Goal: Task Accomplishment & Management: Complete application form

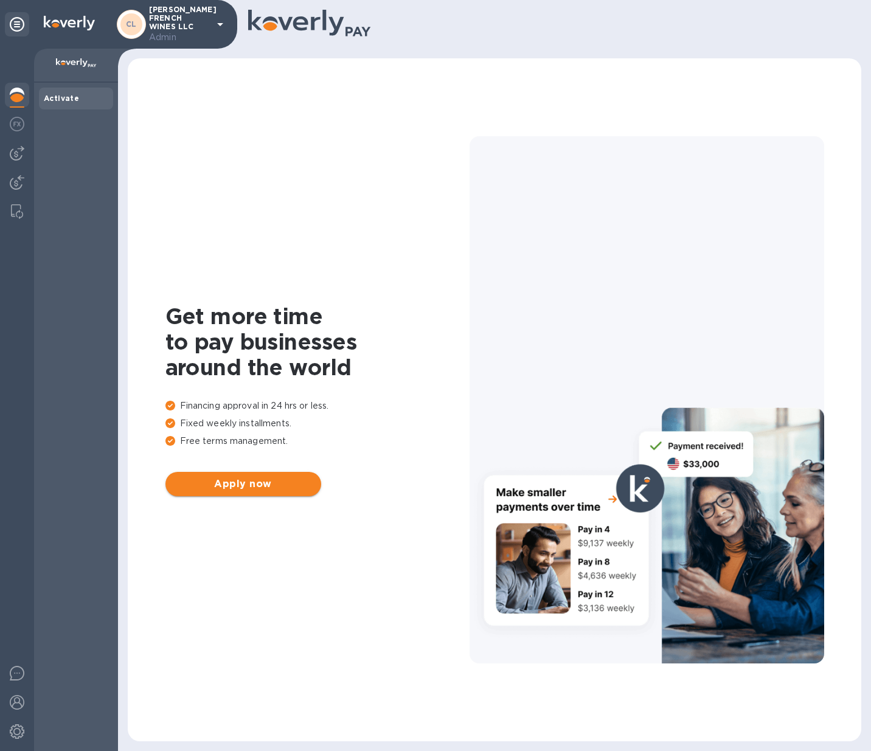
click at [236, 484] on span "Apply now" at bounding box center [243, 484] width 136 height 15
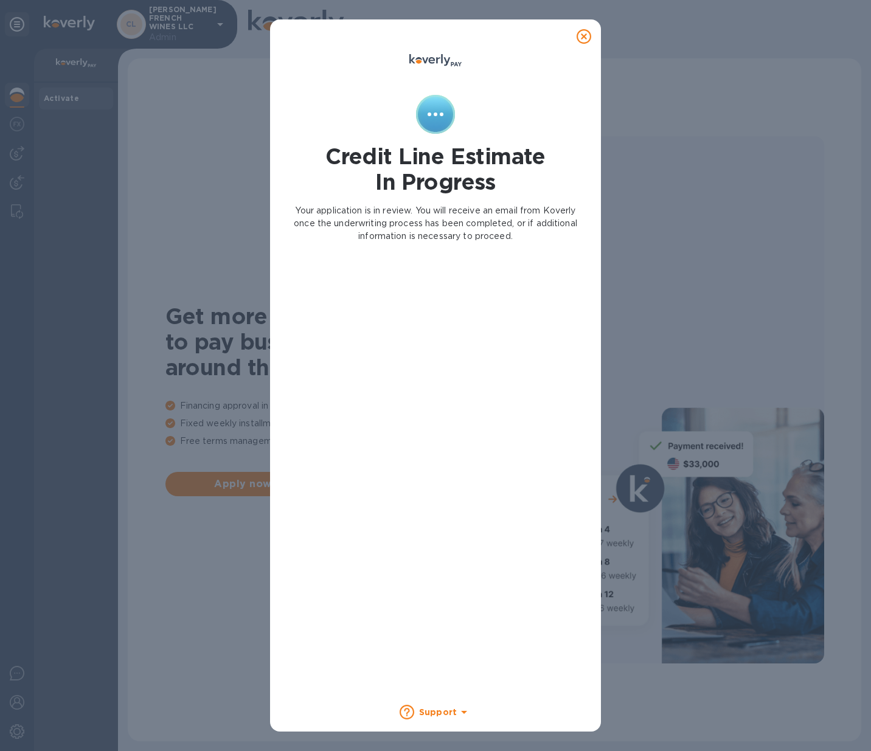
click at [580, 37] on icon at bounding box center [584, 36] width 15 height 15
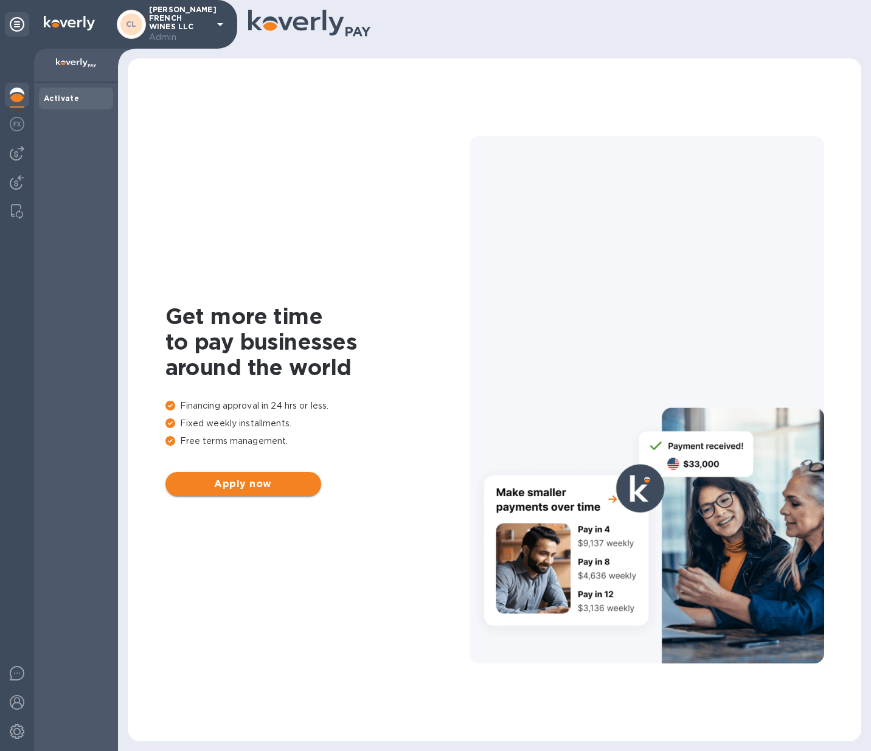
click at [237, 485] on span "Apply now" at bounding box center [243, 484] width 136 height 15
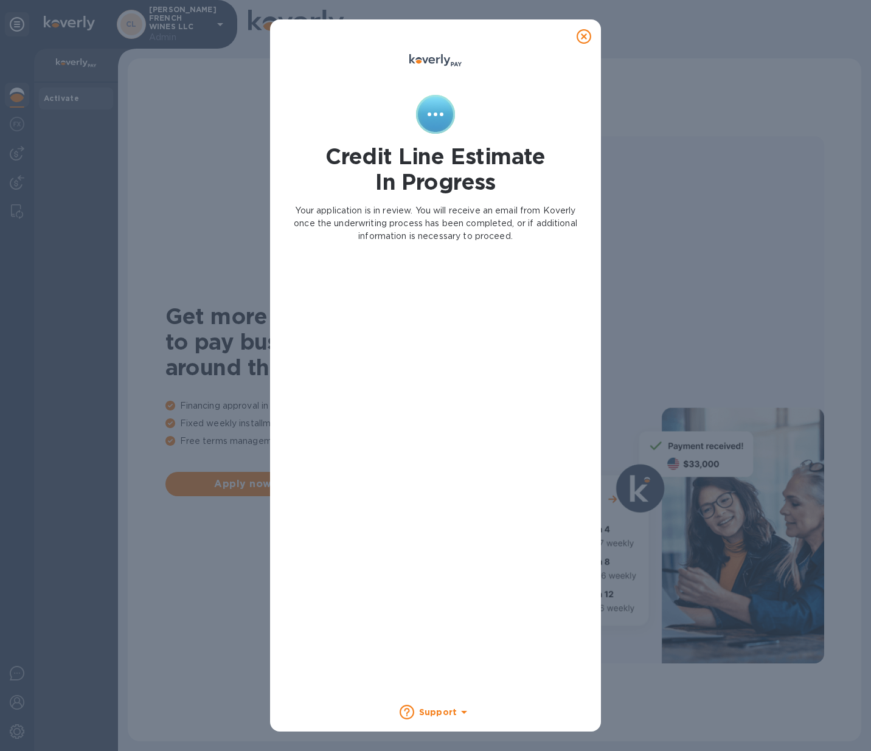
click at [591, 32] on div at bounding box center [584, 36] width 24 height 24
click at [582, 33] on icon at bounding box center [584, 36] width 15 height 15
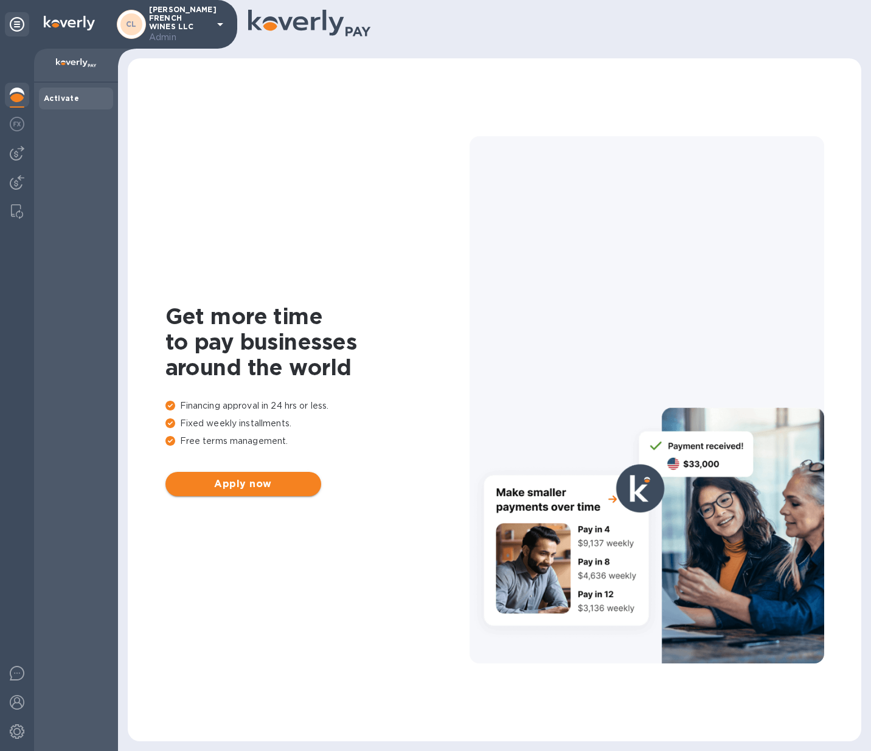
click at [221, 491] on span "Apply now" at bounding box center [243, 484] width 136 height 15
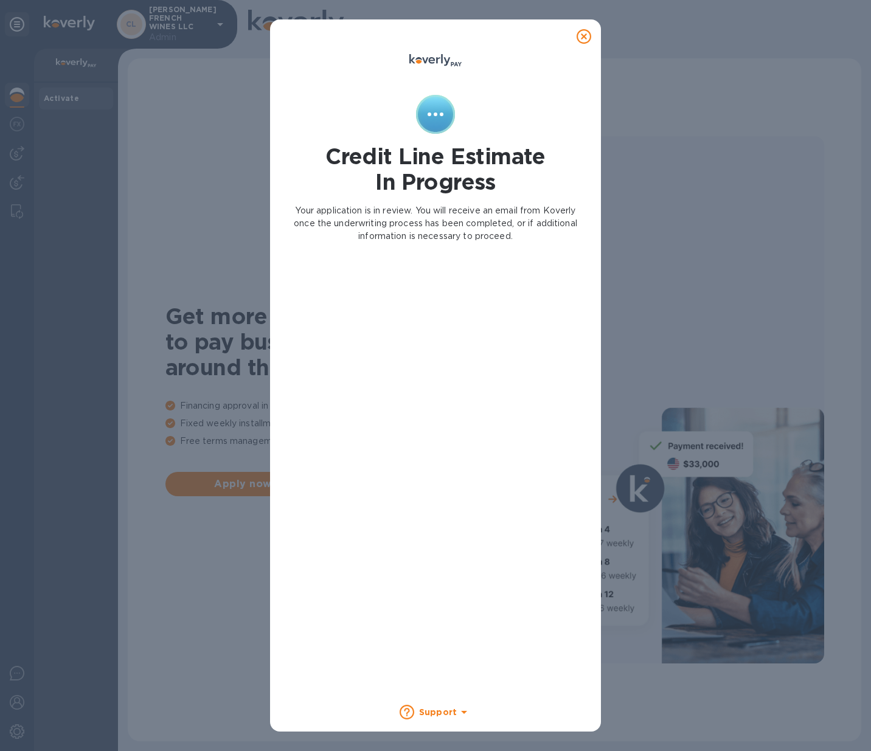
click at [585, 37] on icon at bounding box center [584, 36] width 15 height 15
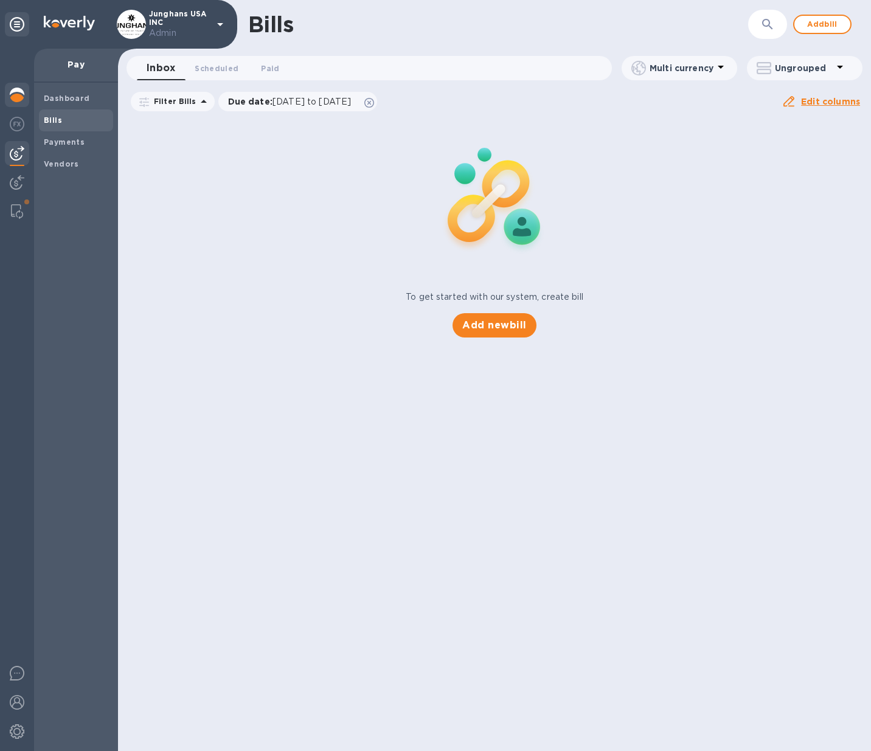
click at [19, 91] on img at bounding box center [17, 95] width 15 height 15
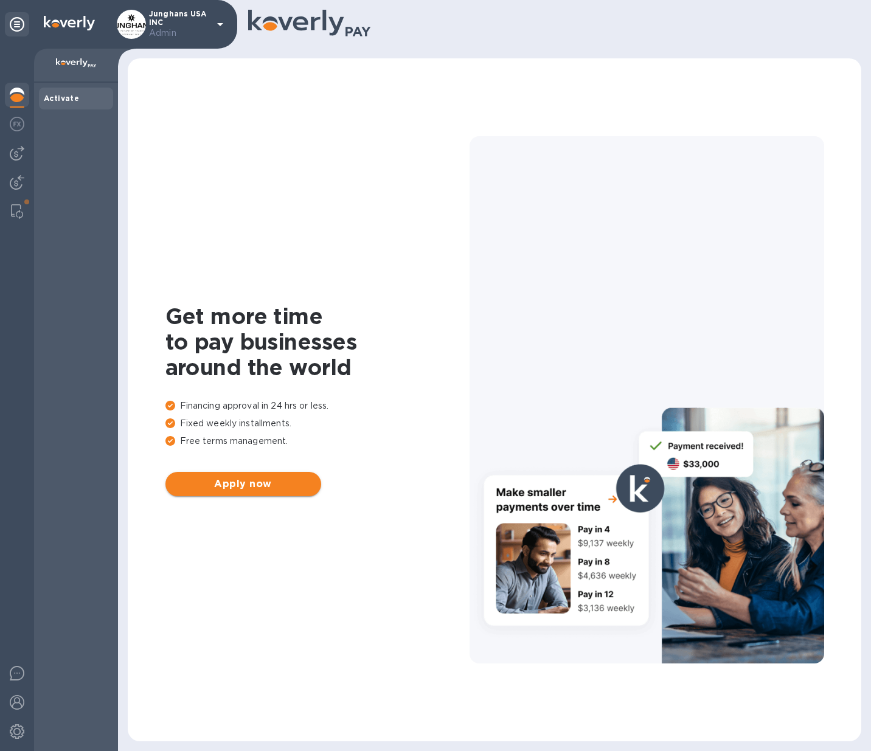
click at [243, 484] on span "Apply now" at bounding box center [243, 484] width 136 height 15
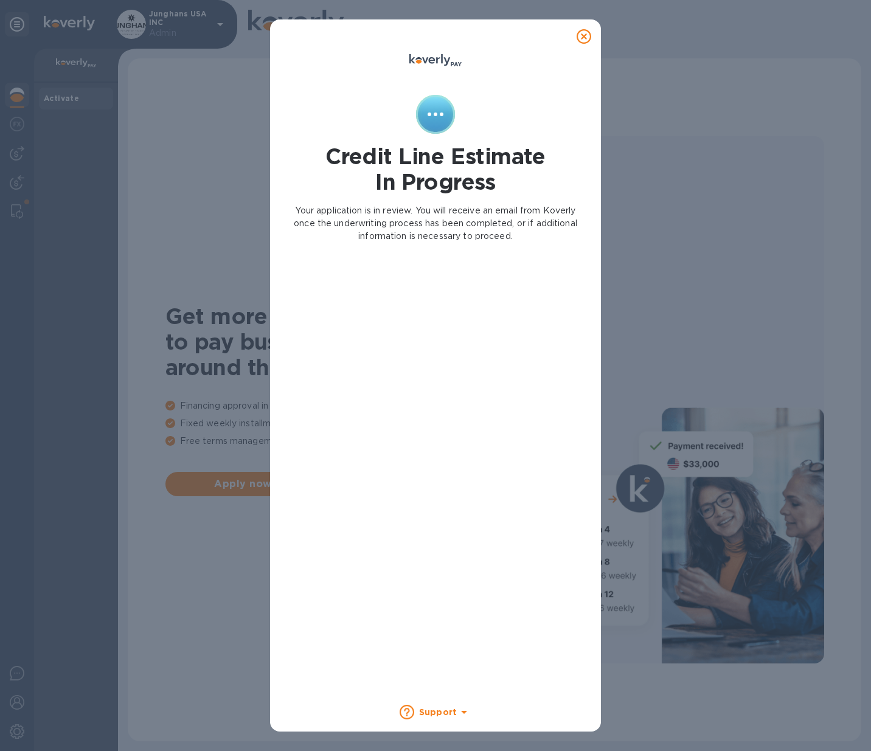
click at [585, 39] on icon at bounding box center [584, 36] width 15 height 15
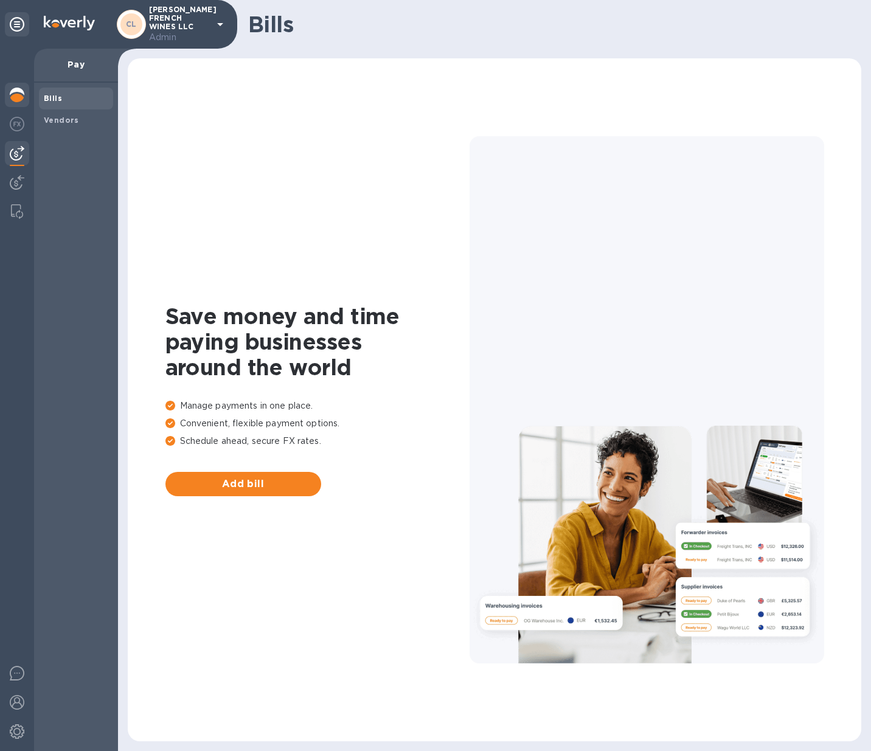
click at [11, 96] on img at bounding box center [17, 95] width 15 height 15
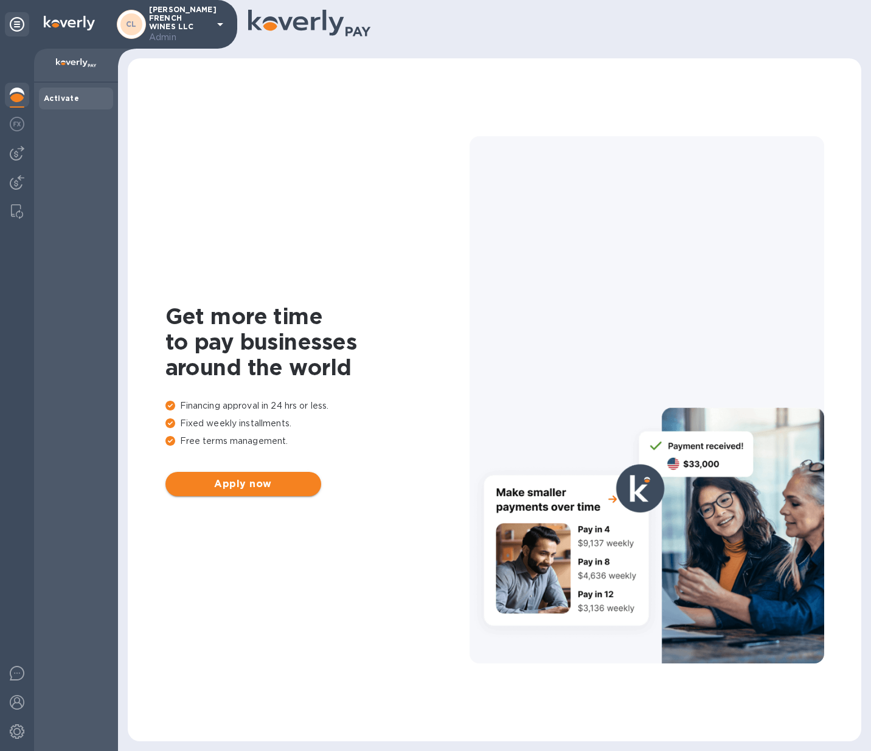
click at [259, 490] on span "Apply now" at bounding box center [243, 484] width 136 height 15
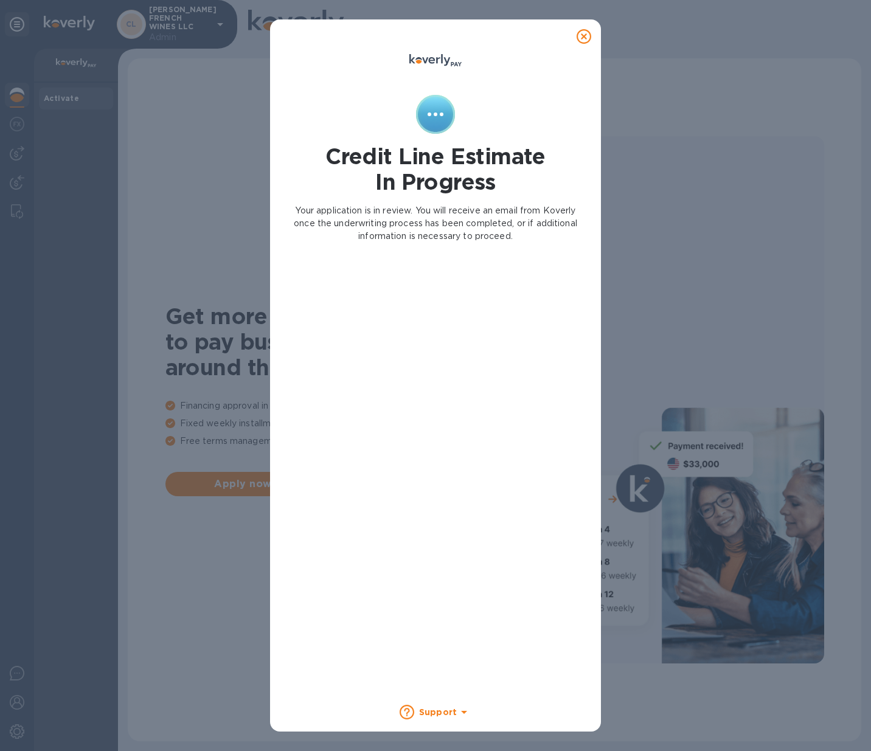
click at [585, 38] on icon at bounding box center [584, 36] width 15 height 15
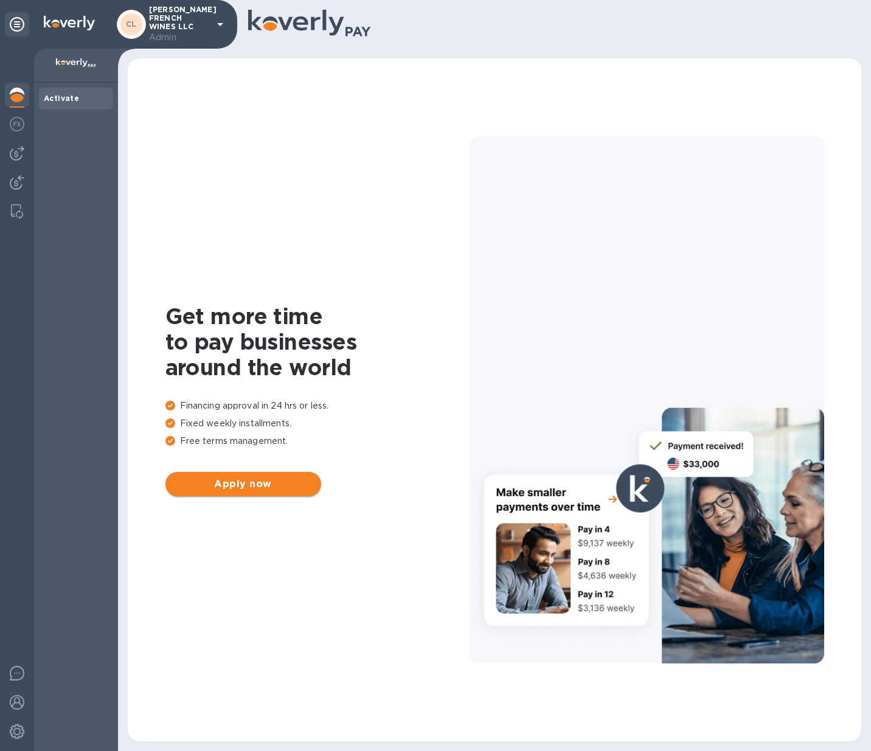
click at [234, 487] on span "Apply now" at bounding box center [243, 484] width 136 height 15
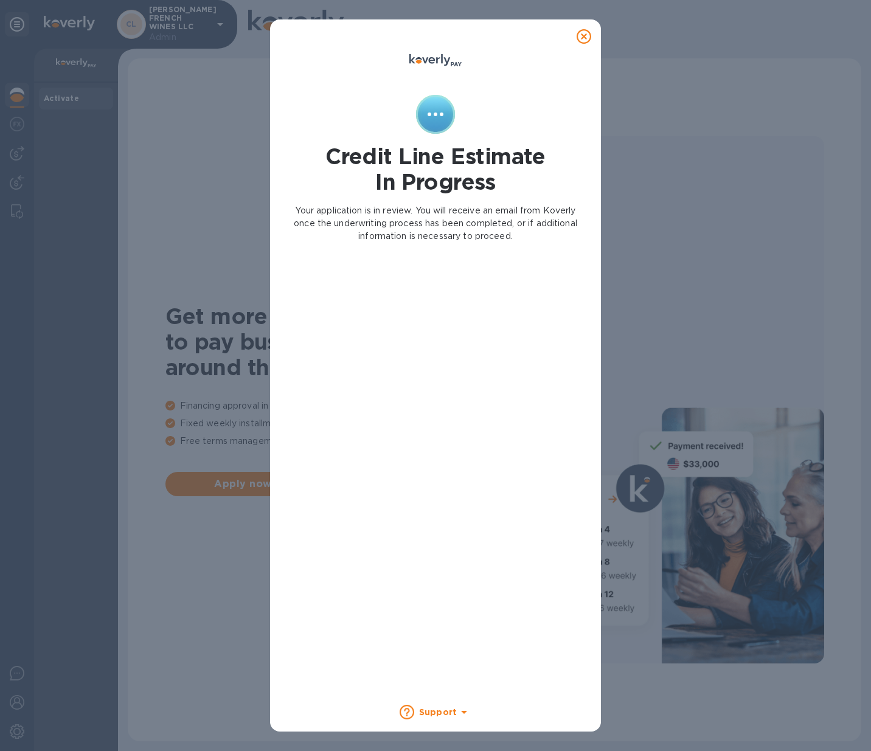
click at [588, 38] on icon at bounding box center [584, 36] width 15 height 15
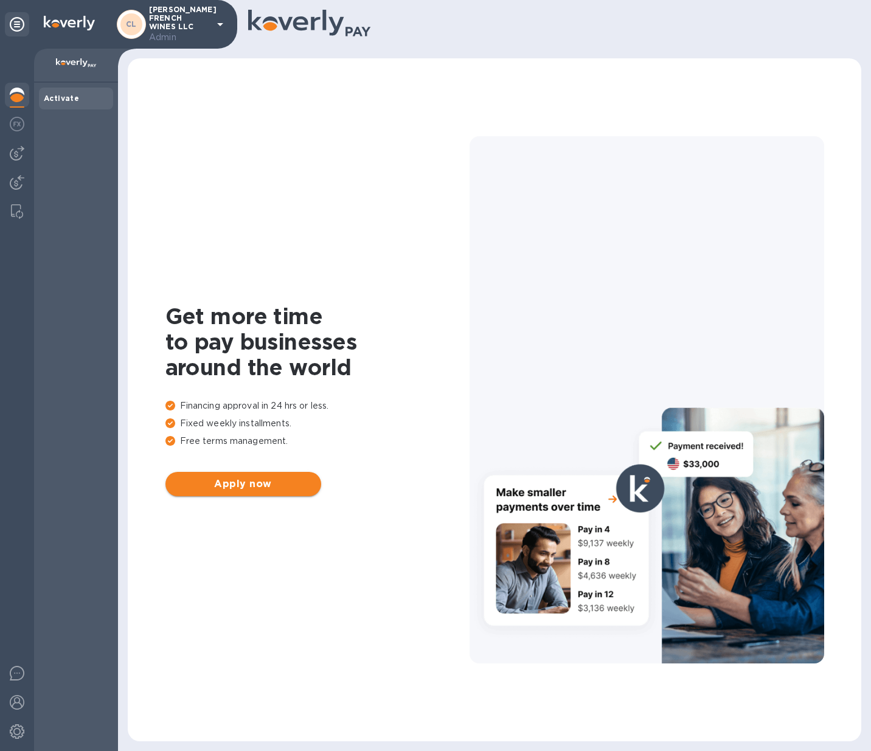
click at [237, 486] on span "Apply now" at bounding box center [243, 484] width 136 height 15
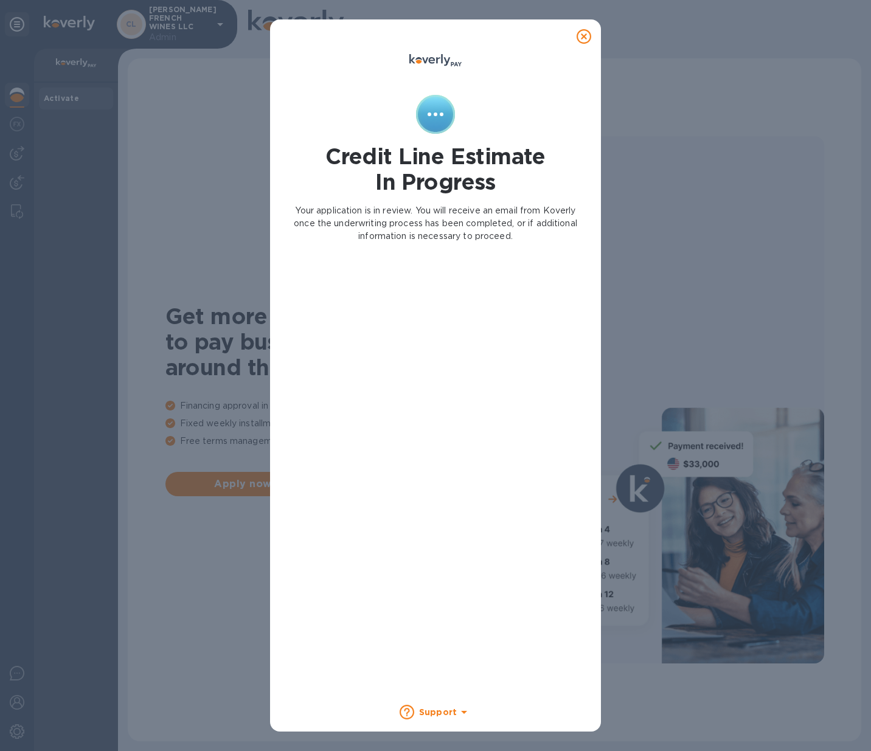
click at [583, 40] on icon at bounding box center [584, 36] width 15 height 15
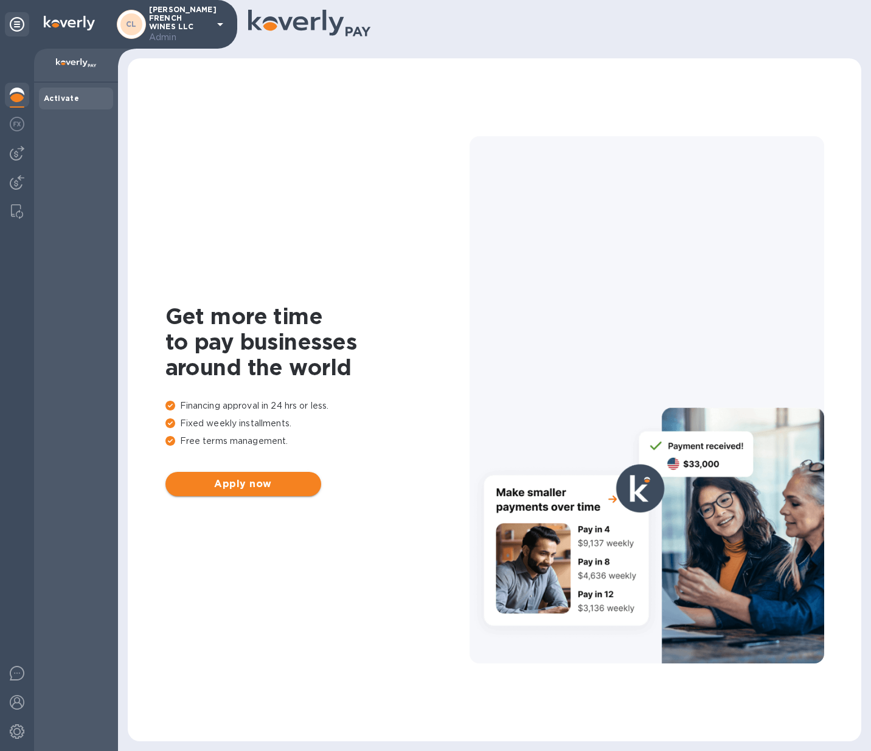
click at [212, 487] on span "Apply now" at bounding box center [243, 484] width 136 height 15
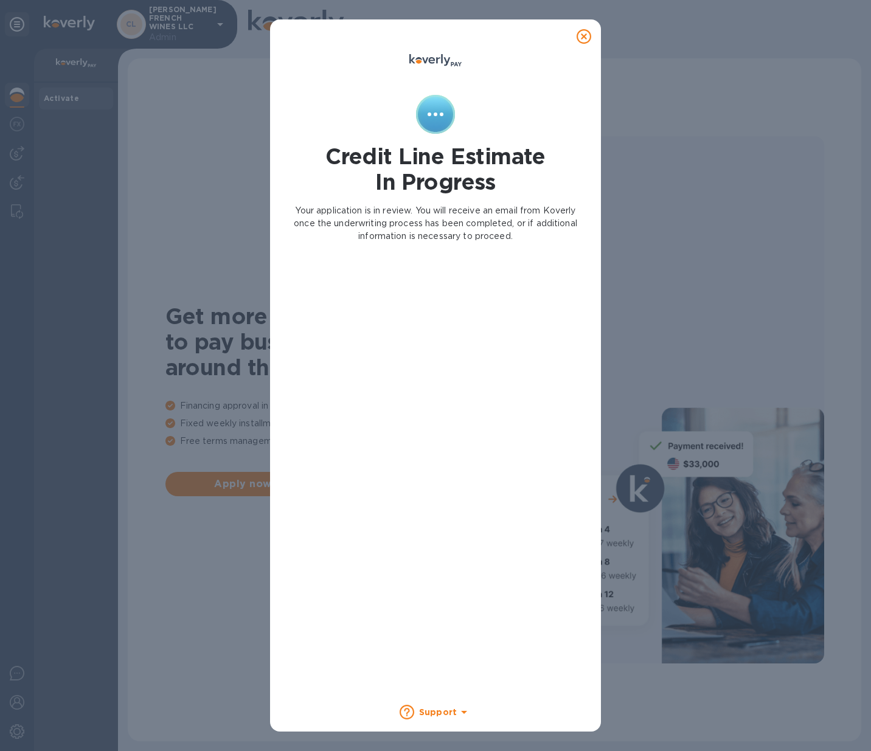
click at [589, 41] on icon at bounding box center [584, 36] width 15 height 15
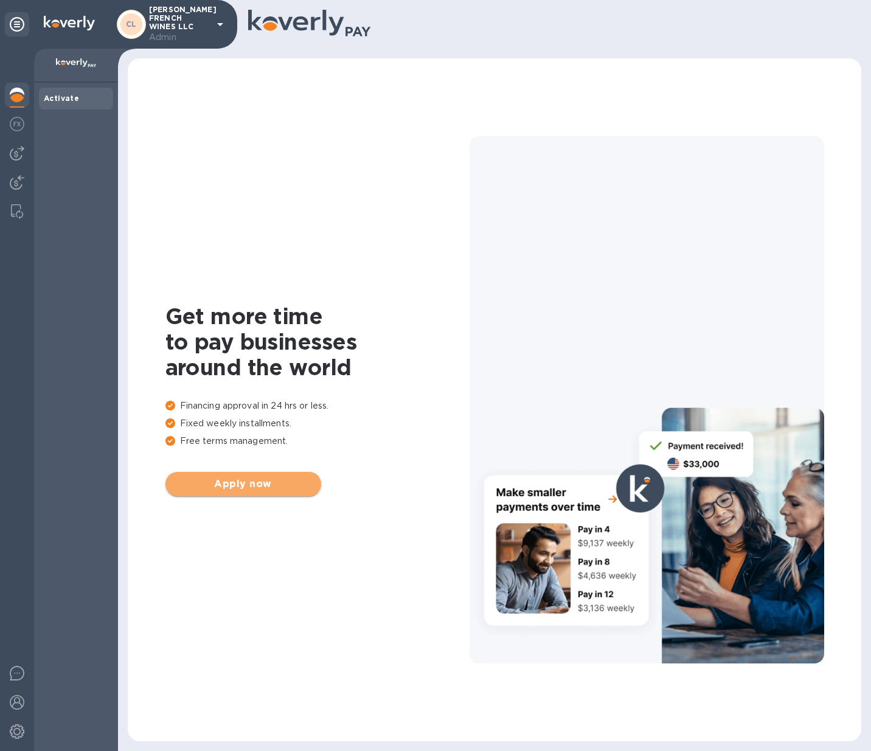
click at [245, 487] on span "Apply now" at bounding box center [243, 484] width 136 height 15
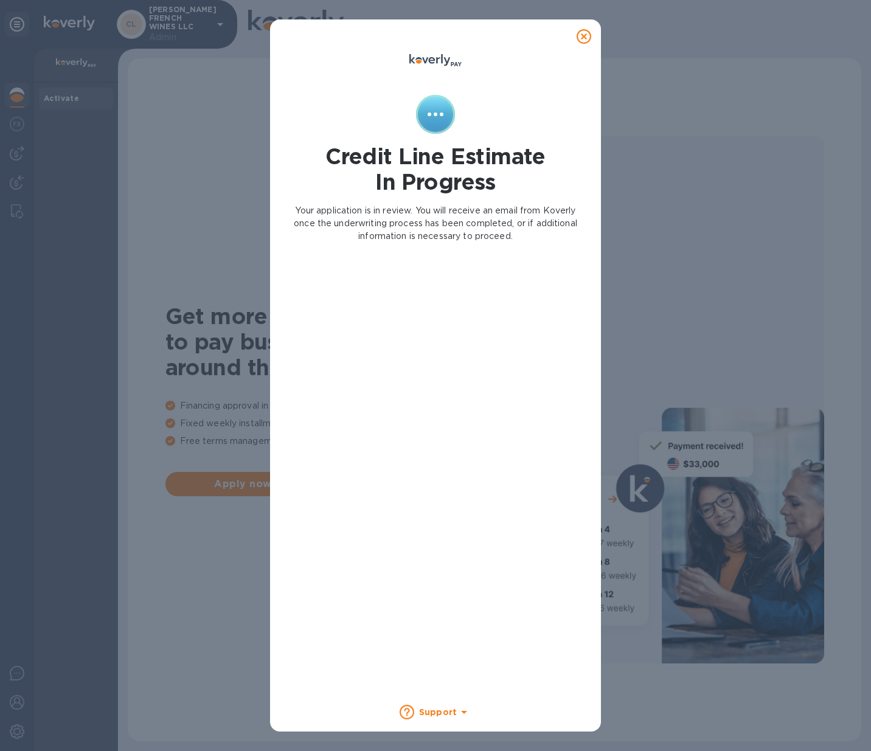
click at [585, 40] on icon at bounding box center [584, 36] width 15 height 15
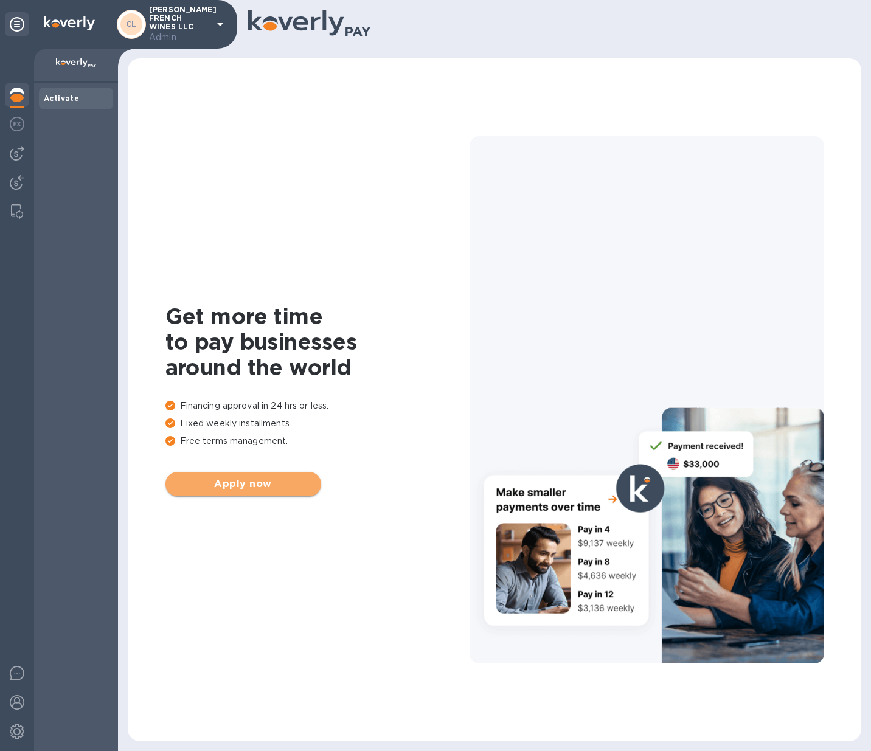
click at [252, 487] on span "Apply now" at bounding box center [243, 484] width 136 height 15
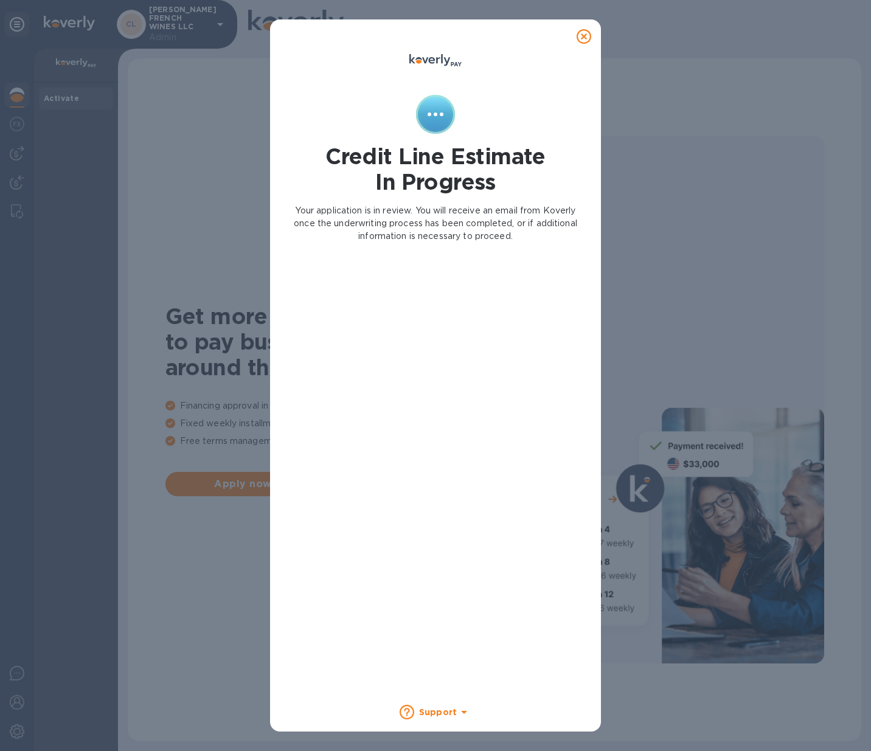
click at [583, 35] on icon at bounding box center [584, 36] width 15 height 15
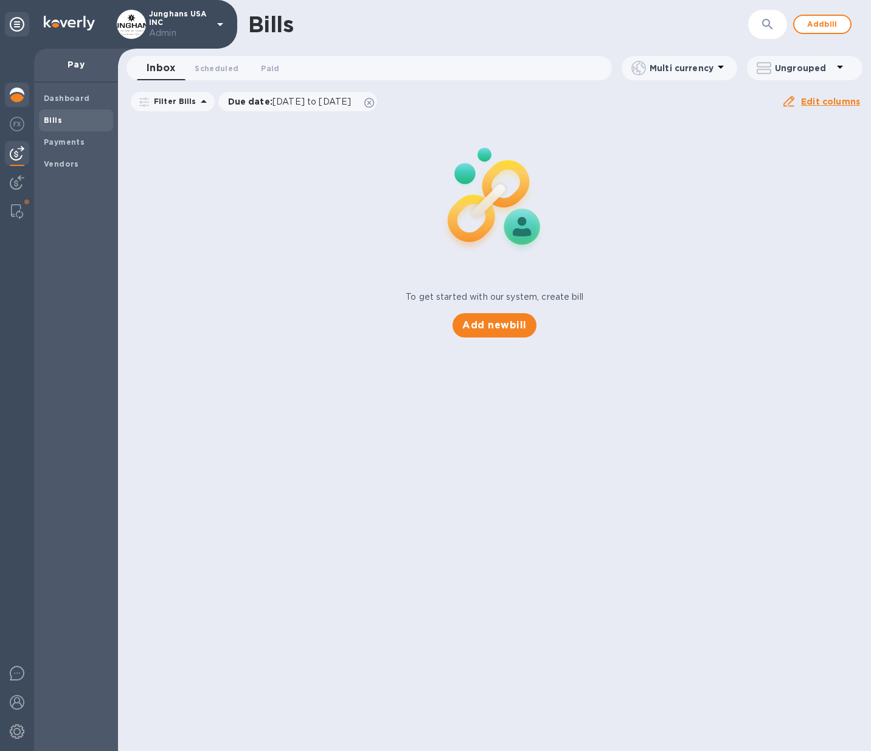
click at [16, 99] on img at bounding box center [17, 95] width 15 height 15
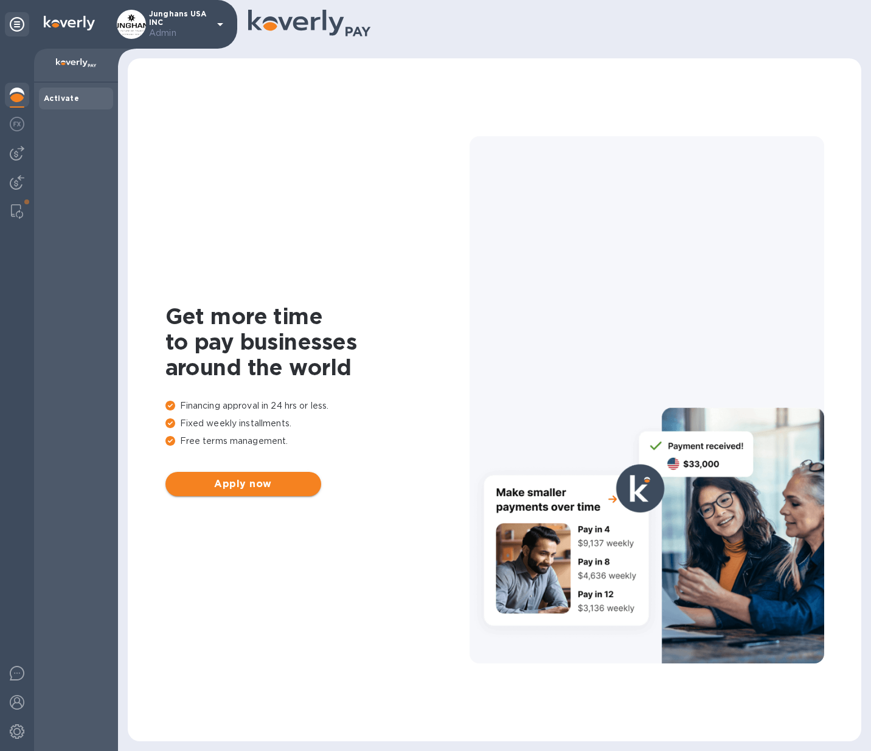
click at [242, 490] on span "Apply now" at bounding box center [243, 484] width 136 height 15
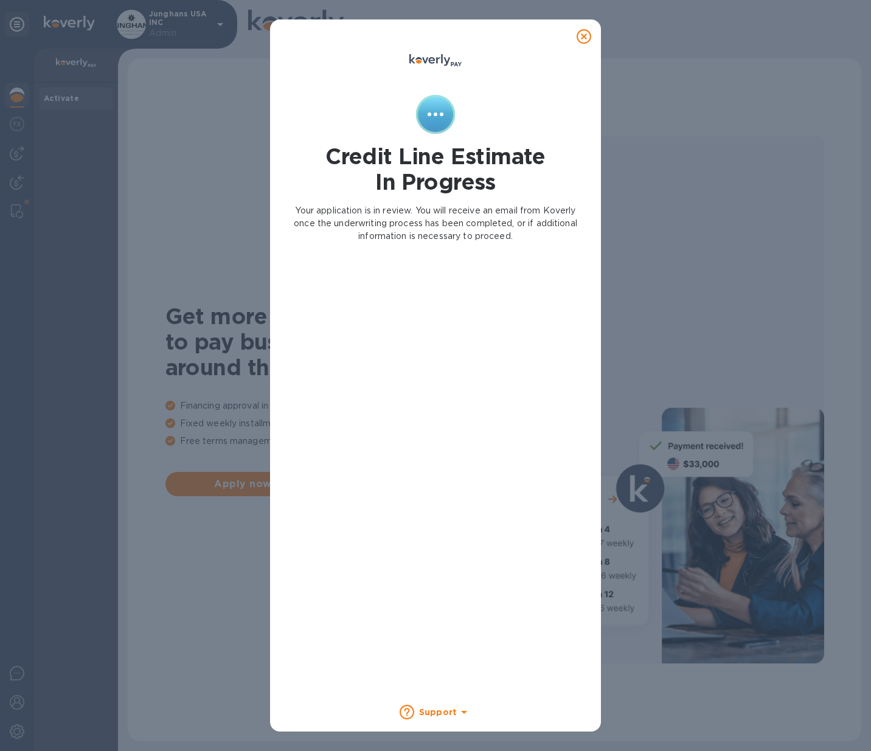
click at [585, 36] on icon at bounding box center [584, 36] width 15 height 15
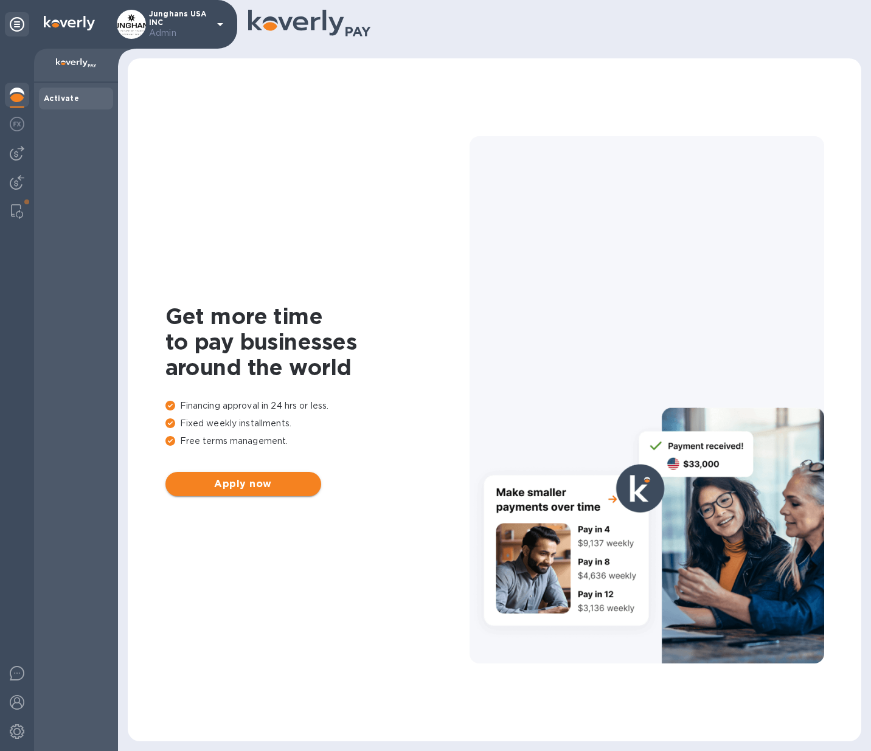
click at [232, 484] on span "Apply now" at bounding box center [243, 484] width 136 height 15
